Goal: Find specific page/section: Find specific page/section

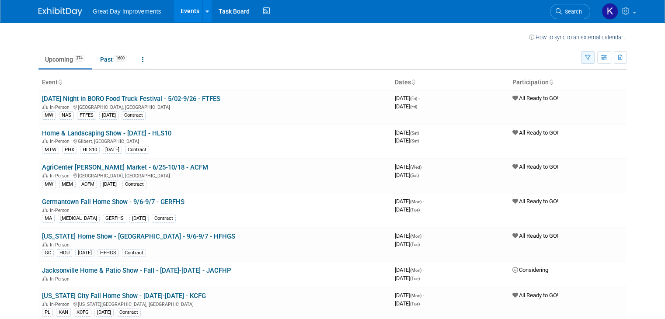
click at [591, 57] on icon "button" at bounding box center [588, 58] width 6 height 6
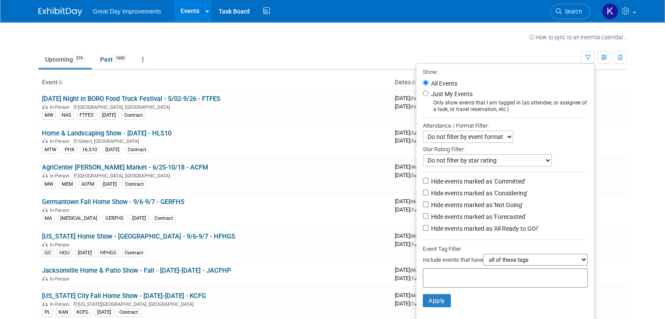
click at [453, 271] on div at bounding box center [505, 277] width 165 height 19
type input "gc"
click at [438, 306] on div "GC" at bounding box center [488, 306] width 122 height 12
type input "GC"
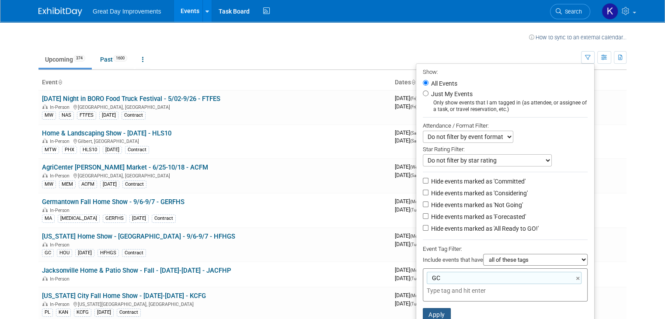
click at [443, 313] on button "Apply" at bounding box center [437, 314] width 28 height 13
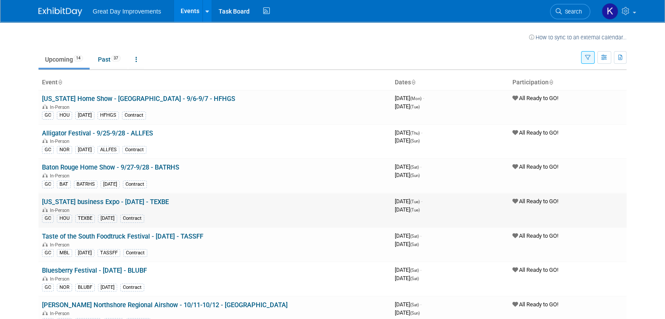
click at [68, 202] on link "[US_STATE] business Expo - [DATE] - TEXBE" at bounding box center [105, 202] width 127 height 8
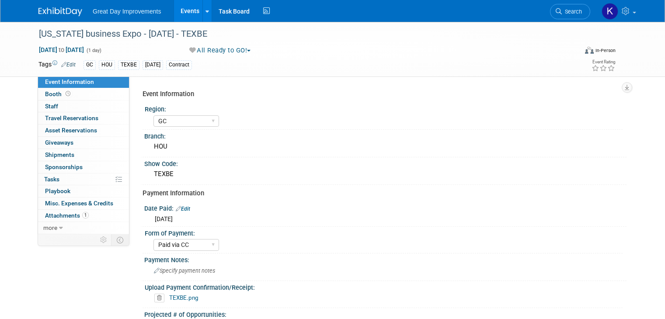
select select "GC"
select select "Paid via CC"
